Goal: Task Accomplishment & Management: Use online tool/utility

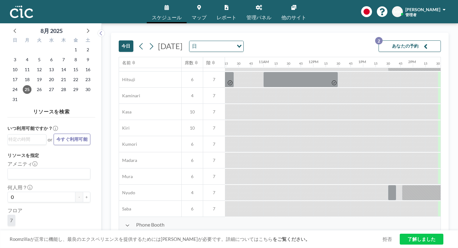
scroll to position [0, 510]
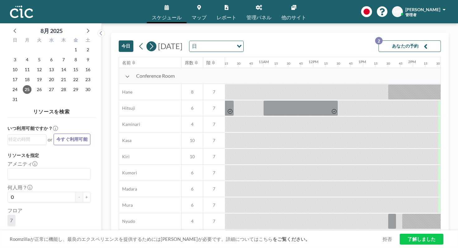
click at [148, 42] on icon at bounding box center [151, 46] width 6 height 9
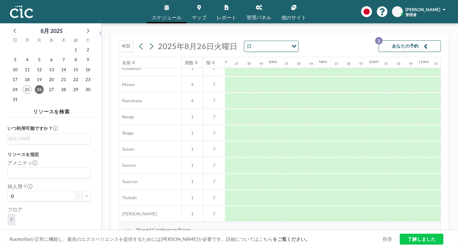
scroll to position [299, 347]
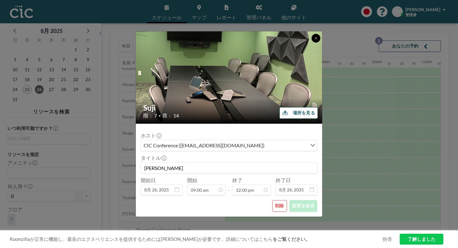
click at [311, 43] on button at bounding box center [315, 38] width 9 height 9
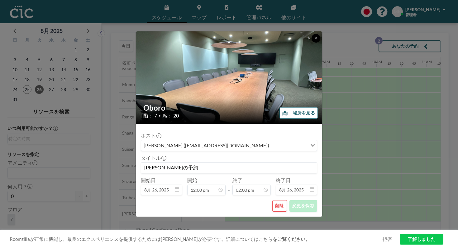
click at [311, 43] on button at bounding box center [315, 38] width 9 height 9
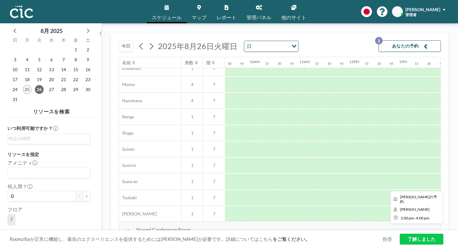
scroll to position [299, 471]
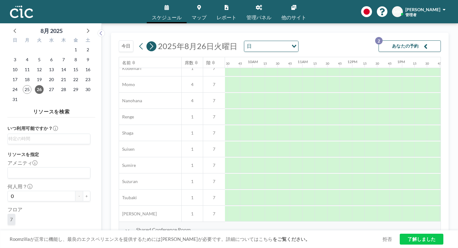
click at [148, 42] on icon at bounding box center [151, 46] width 6 height 9
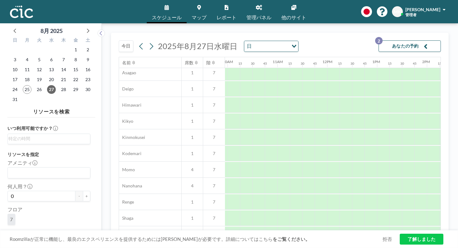
scroll to position [299, 496]
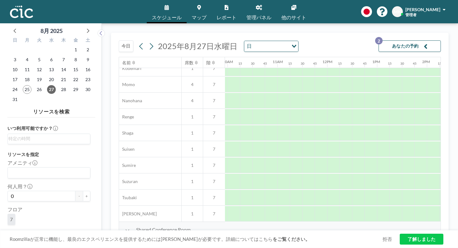
click at [148, 42] on icon at bounding box center [151, 46] width 6 height 9
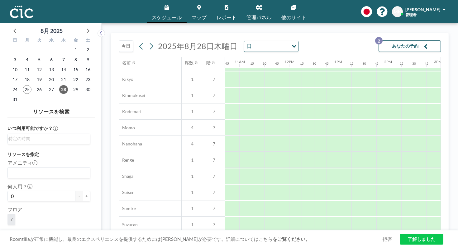
scroll to position [299, 534]
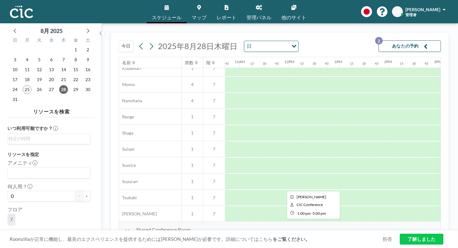
click at [339, 238] on div at bounding box center [438, 246] width 199 height 16
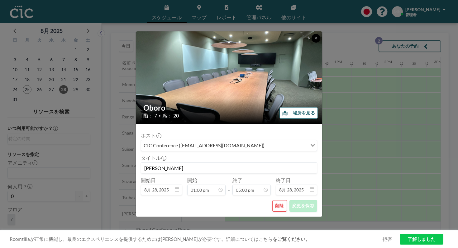
click at [314, 40] on icon at bounding box center [316, 38] width 4 height 4
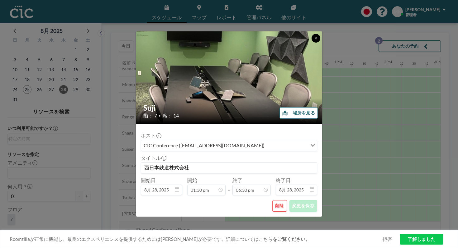
click at [314, 40] on icon at bounding box center [316, 38] width 4 height 4
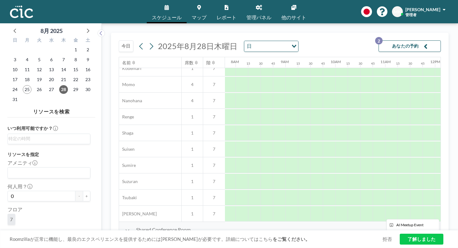
scroll to position [299, 364]
click at [150, 43] on icon at bounding box center [151, 46] width 3 height 7
